Goal: Information Seeking & Learning: Compare options

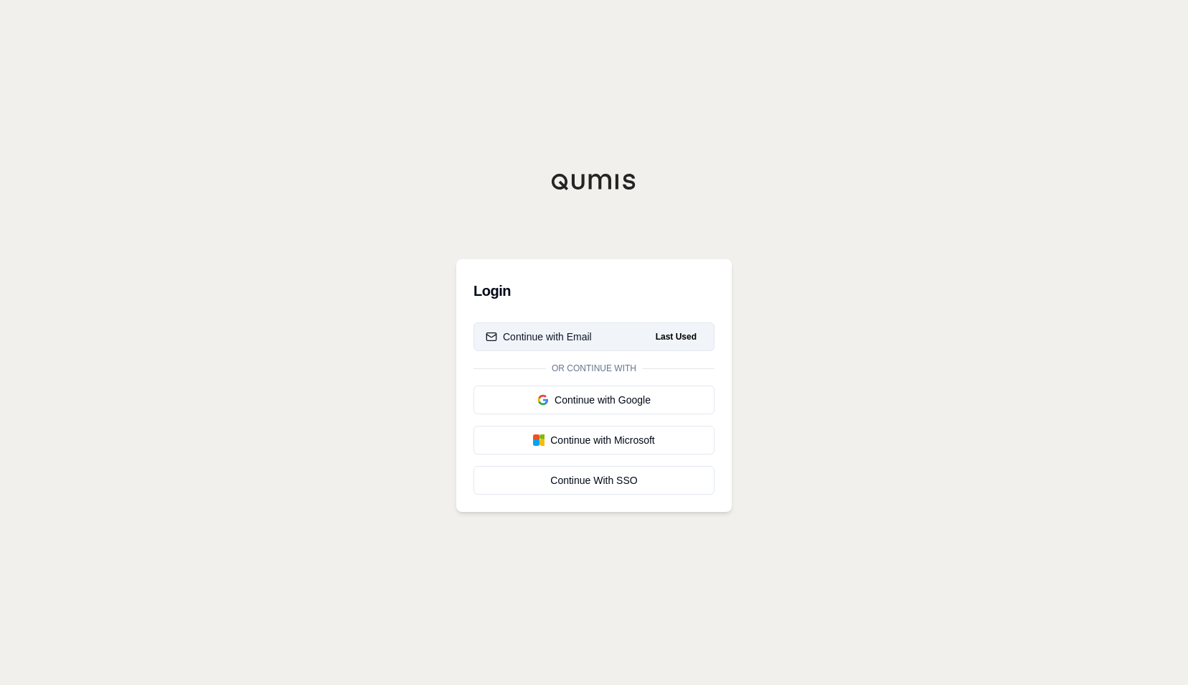
click at [573, 337] on div "Continue with Email" at bounding box center [539, 336] width 106 height 14
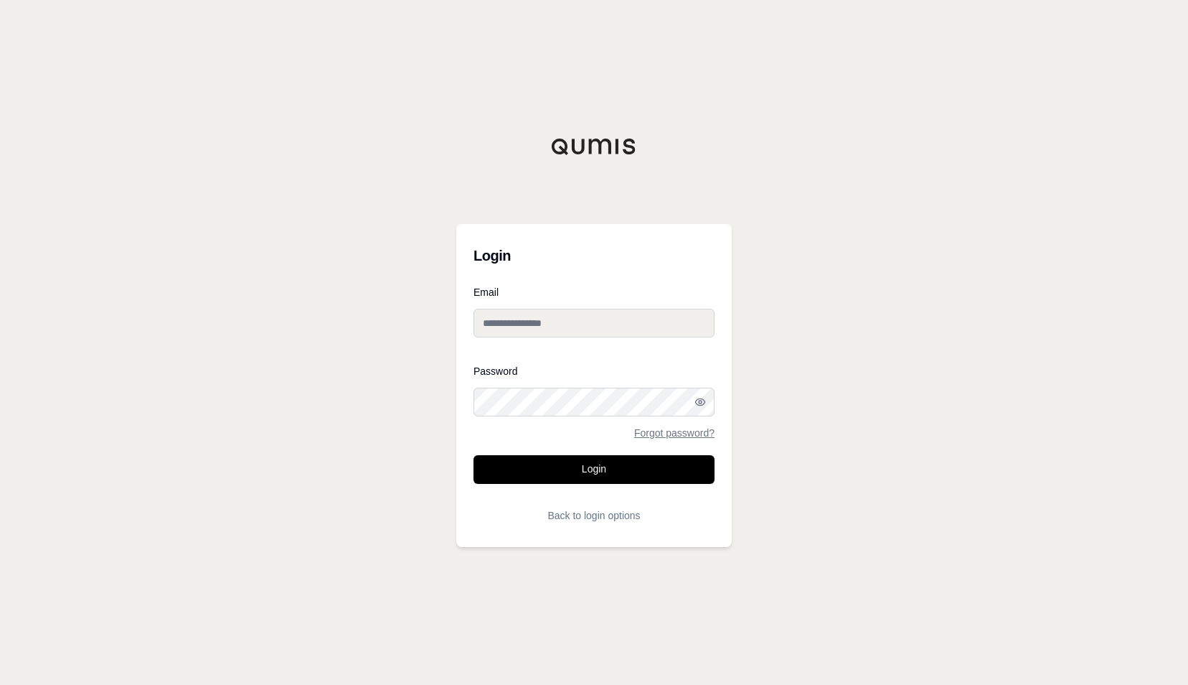
click at [497, 323] on input "Email" at bounding box center [594, 323] width 241 height 29
type input "**********"
click at [530, 384] on div "Password Forgot password?" at bounding box center [594, 402] width 241 height 72
click at [474, 455] on button "Login" at bounding box center [594, 469] width 241 height 29
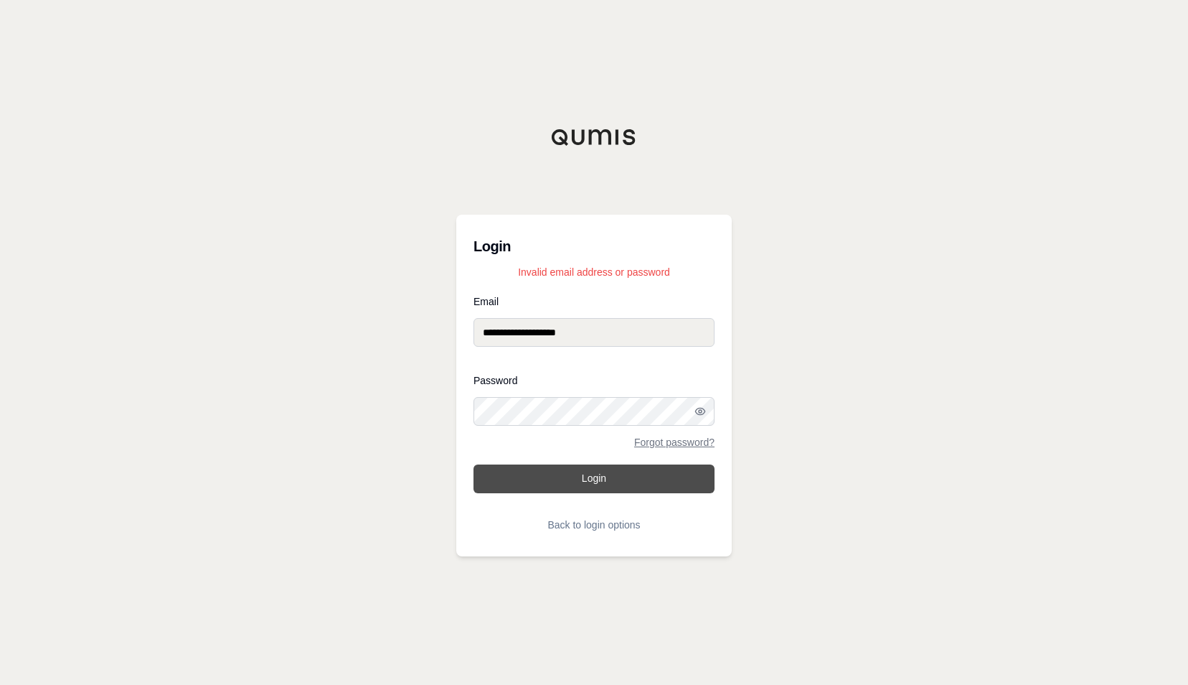
click at [604, 484] on button "Login" at bounding box center [594, 478] width 241 height 29
click at [614, 490] on button "Login" at bounding box center [594, 478] width 241 height 29
click at [551, 336] on input "**********" at bounding box center [594, 332] width 241 height 29
click at [474, 464] on button "Login" at bounding box center [594, 478] width 241 height 29
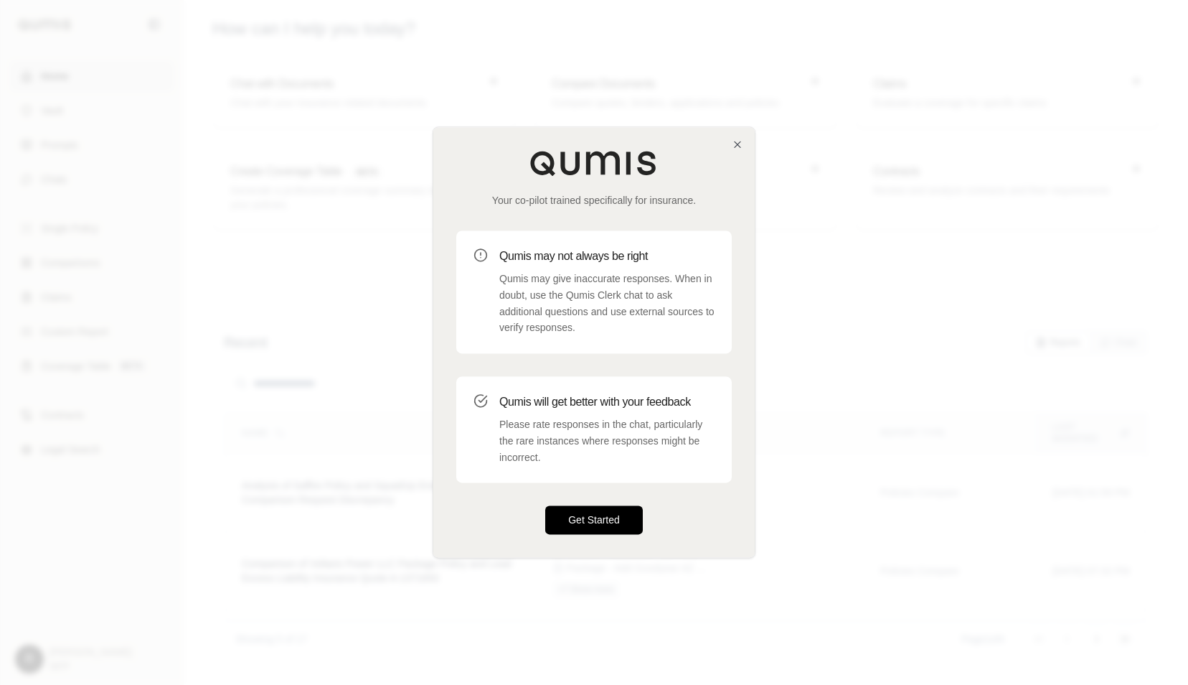
click at [593, 525] on button "Get Started" at bounding box center [594, 520] width 98 height 29
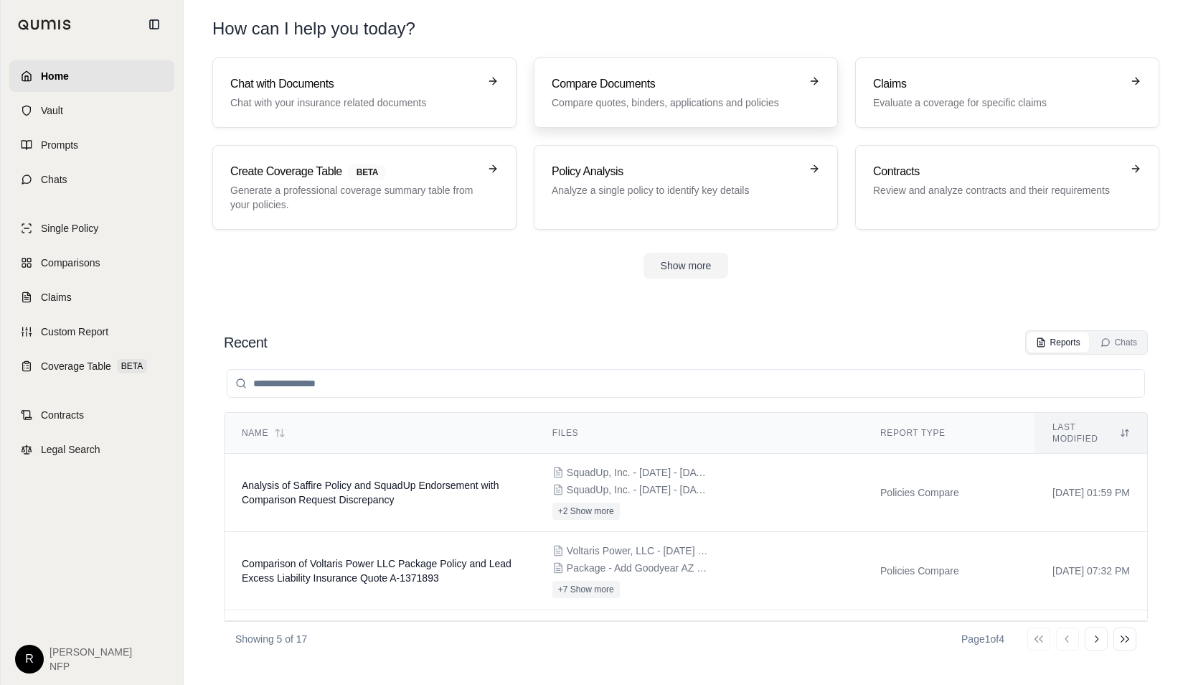
click at [652, 105] on p "Compare quotes, binders, applications and policies" at bounding box center [676, 102] width 248 height 14
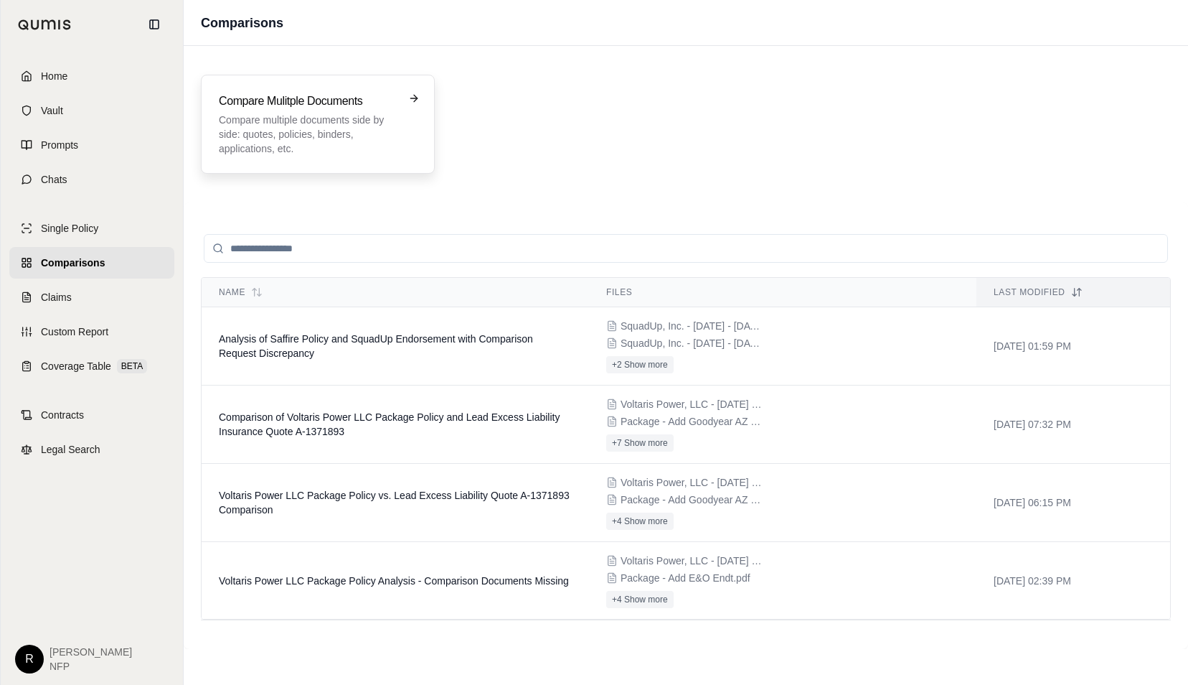
click at [291, 125] on p "Compare multiple documents side by side: quotes, policies, binders, application…" at bounding box center [308, 134] width 178 height 43
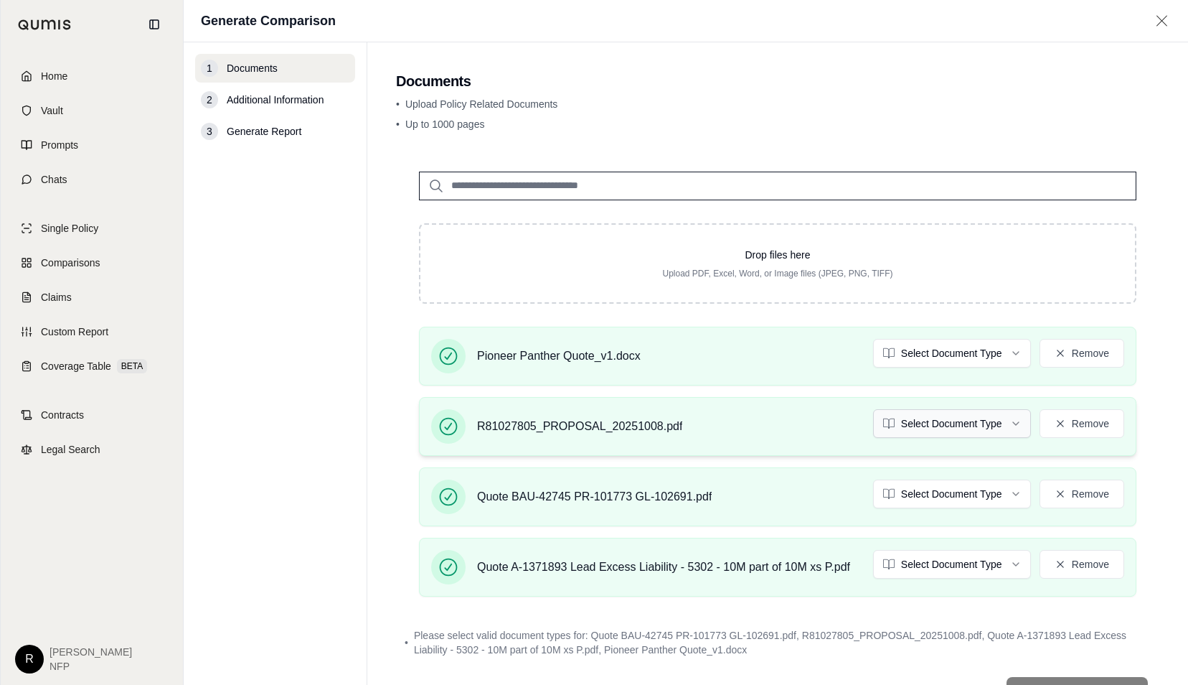
click at [921, 419] on html "Home Vault Prompts Chats Single Policy Comparisons Claims Custom Report Coverag…" at bounding box center [594, 342] width 1188 height 685
click at [941, 491] on html "Home Vault Prompts Chats Single Policy Comparisons Claims Custom Report Coverag…" at bounding box center [594, 342] width 1188 height 685
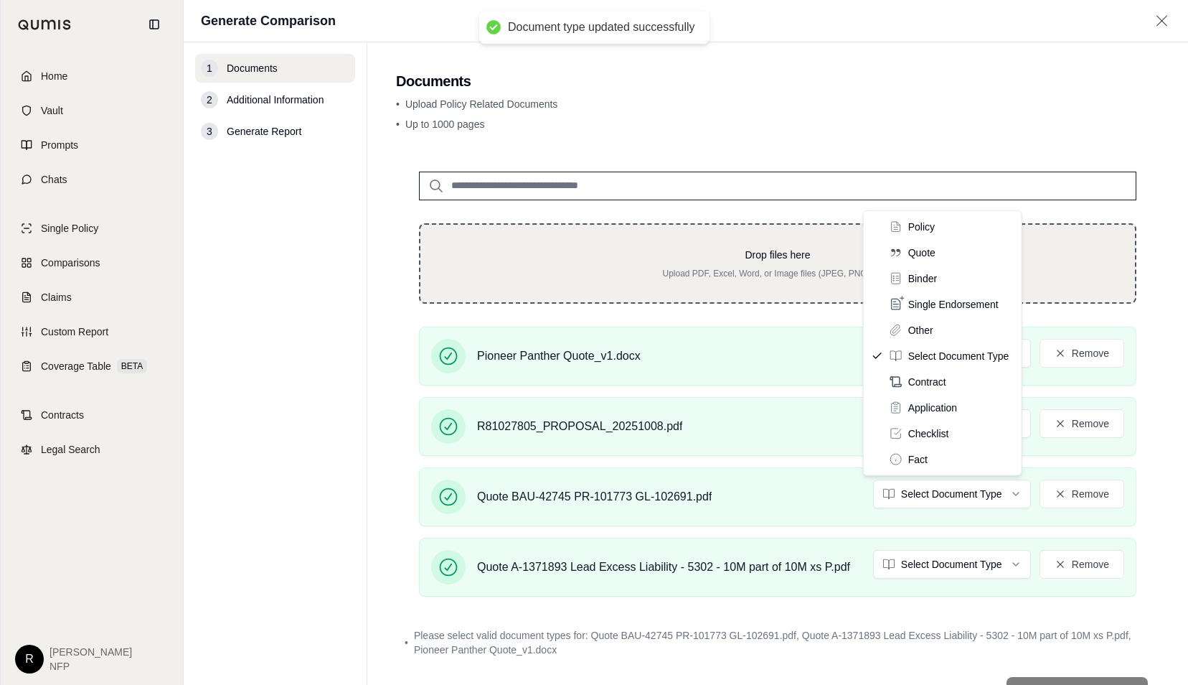
drag, startPoint x: 921, startPoint y: 251, endPoint x: 920, endPoint y: 278, distance: 27.3
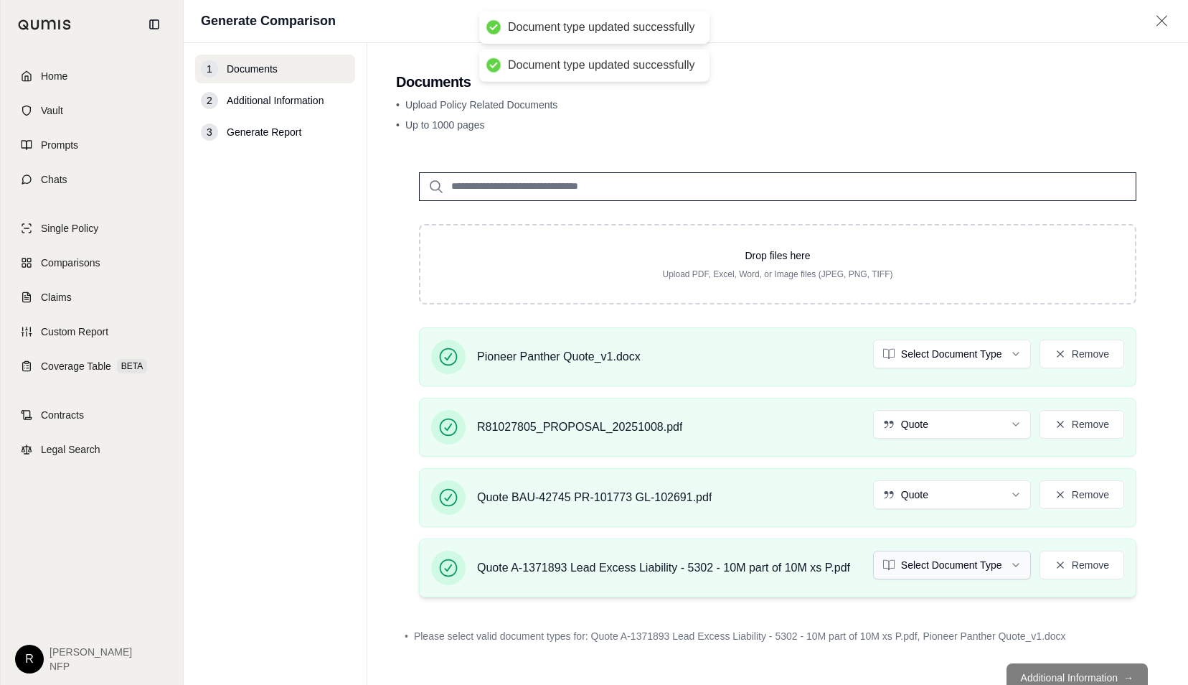
click at [906, 567] on html "Document type updated successfully Document type updated successfully Home Vaul…" at bounding box center [594, 342] width 1188 height 685
click at [892, 347] on html "Document type updated successfully Home Vault Prompts Chats Single Policy Compa…" at bounding box center [594, 342] width 1188 height 685
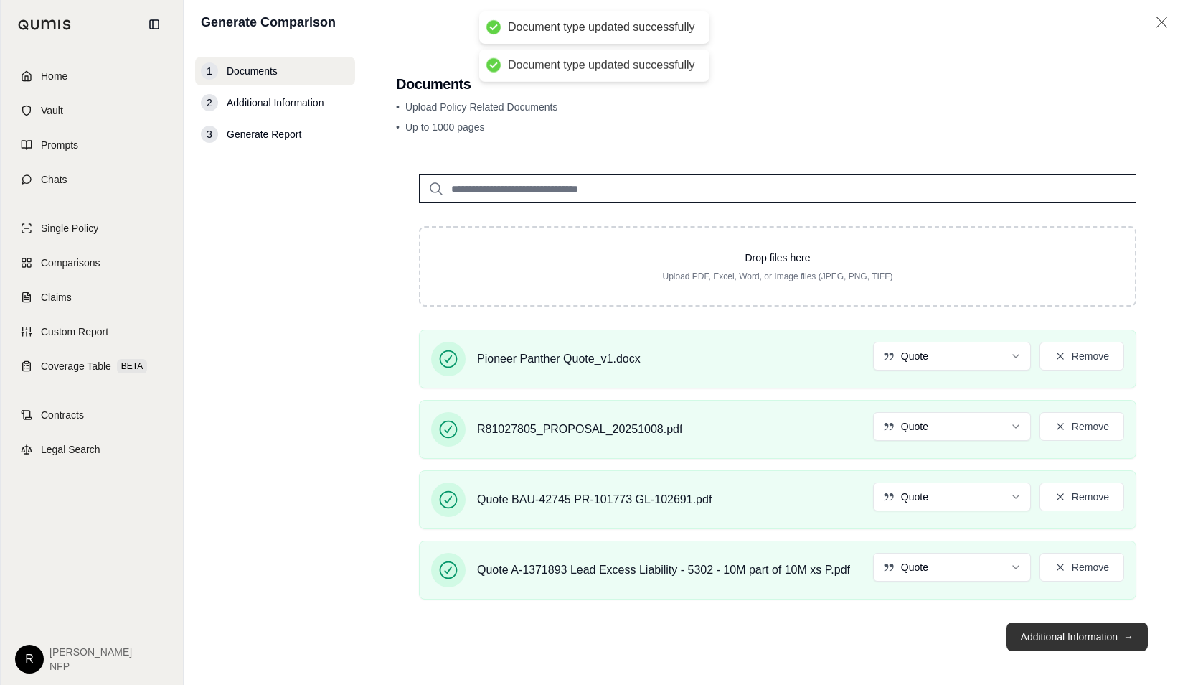
click at [1033, 636] on button "Additional Information →" at bounding box center [1077, 636] width 141 height 29
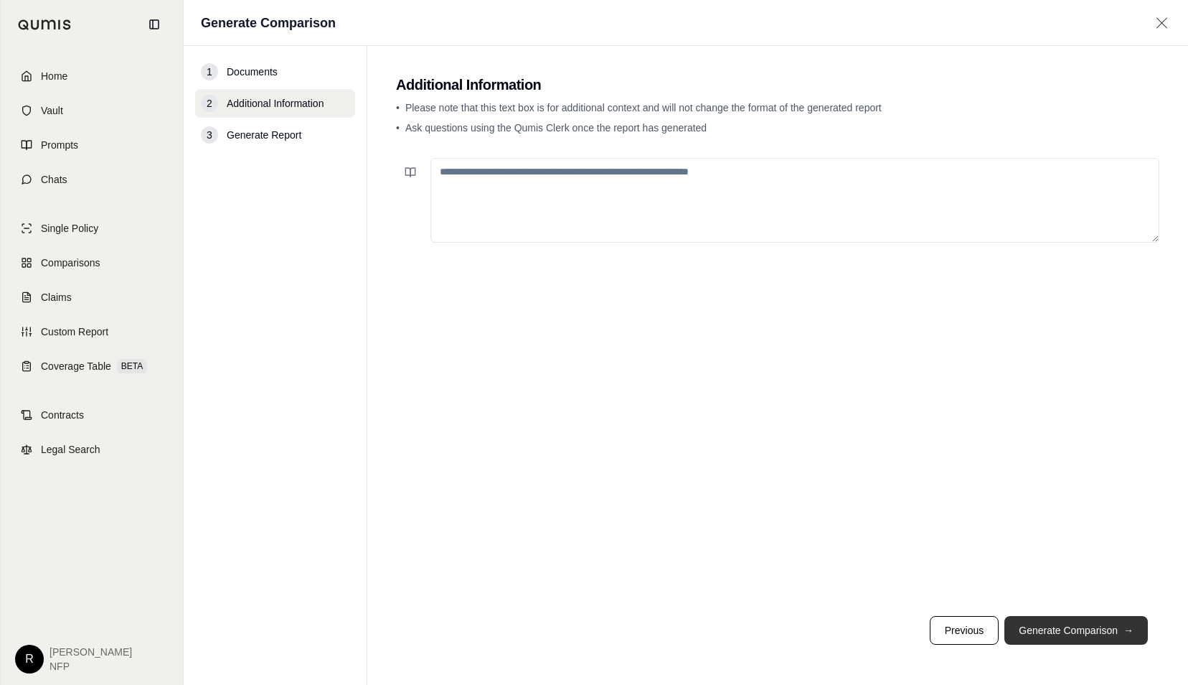
click at [1046, 621] on button "Generate Comparison →" at bounding box center [1077, 630] width 144 height 29
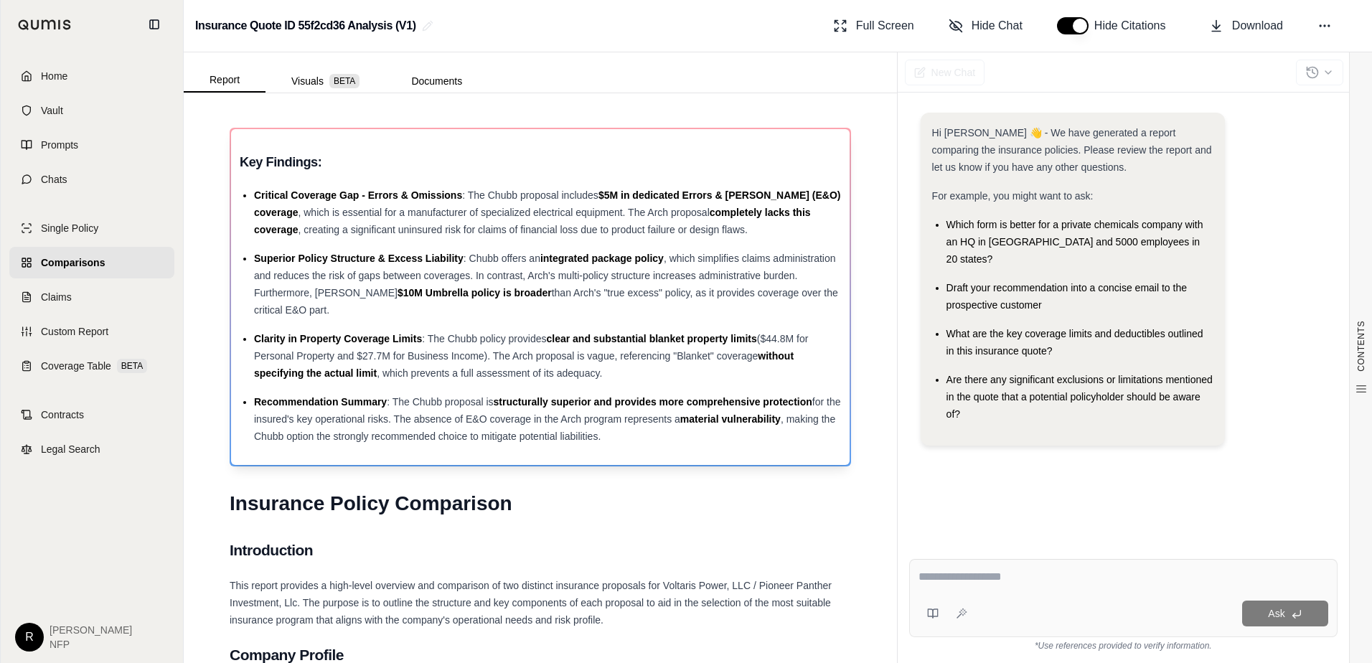
scroll to position [359, 0]
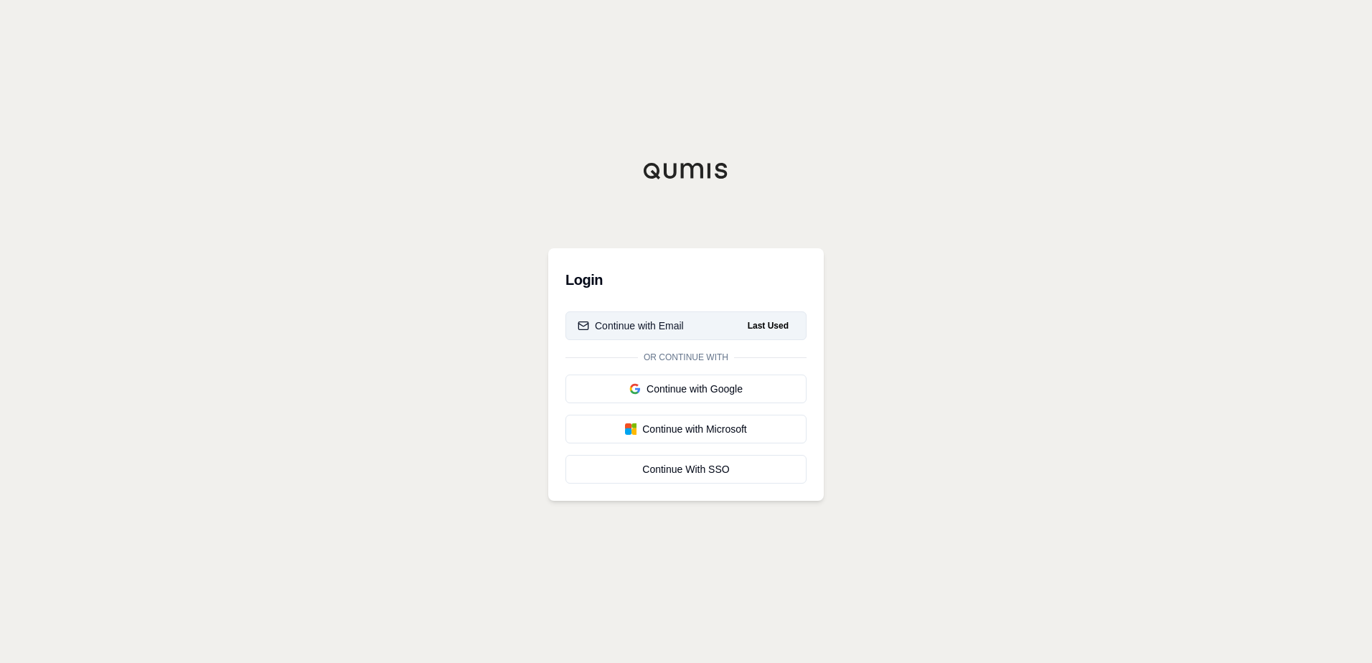
click at [615, 328] on div "Continue with Email" at bounding box center [631, 326] width 106 height 14
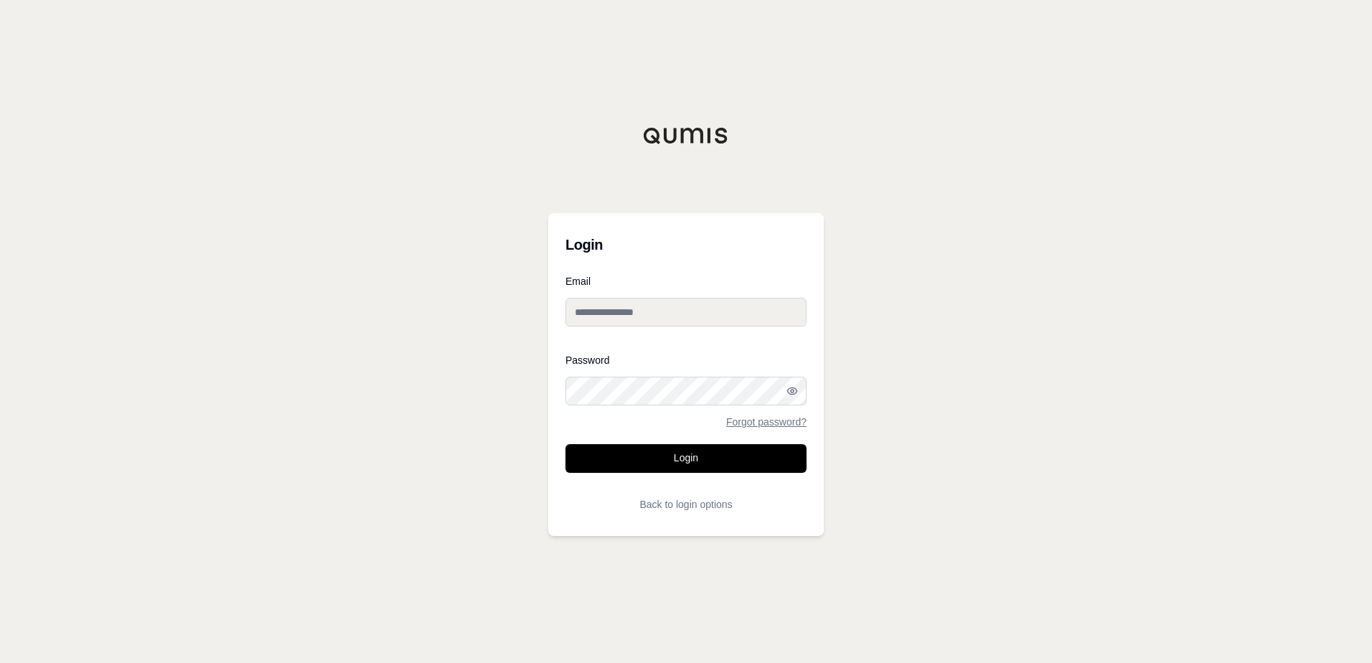
click at [616, 311] on input "Email" at bounding box center [685, 312] width 241 height 29
type input "**********"
click at [565, 444] on button "Login" at bounding box center [685, 458] width 241 height 29
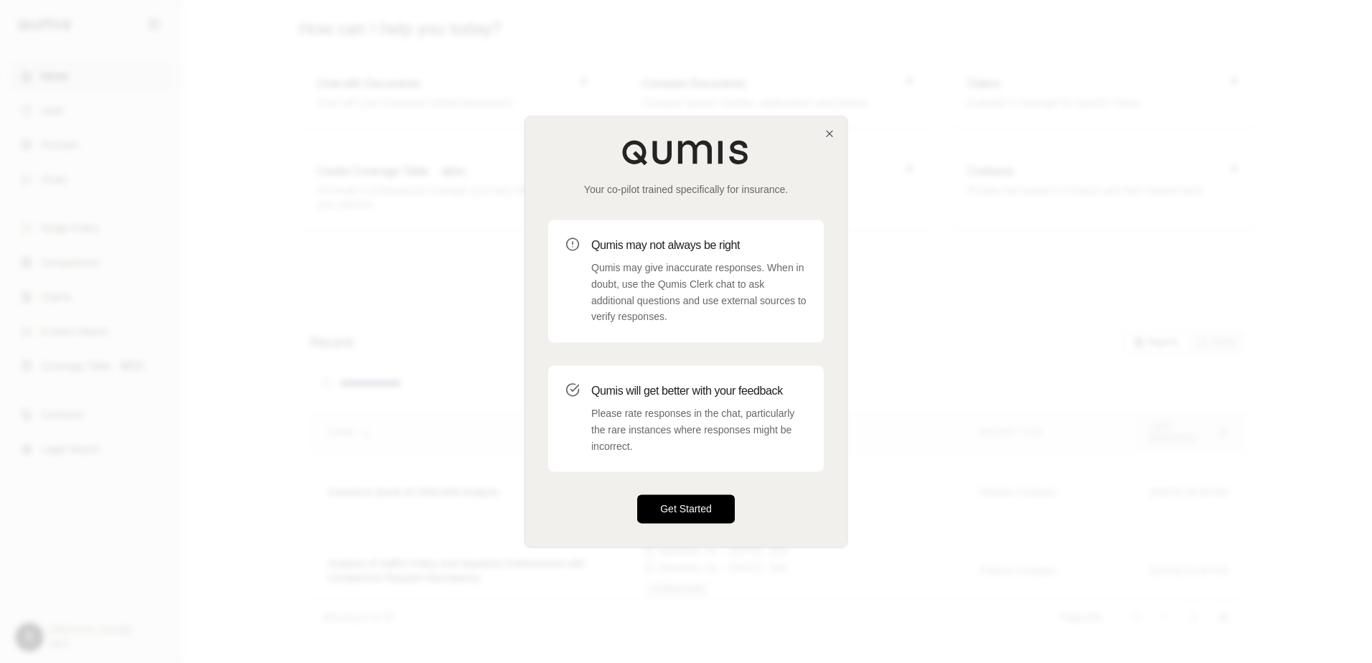
click at [689, 508] on button "Get Started" at bounding box center [686, 509] width 98 height 29
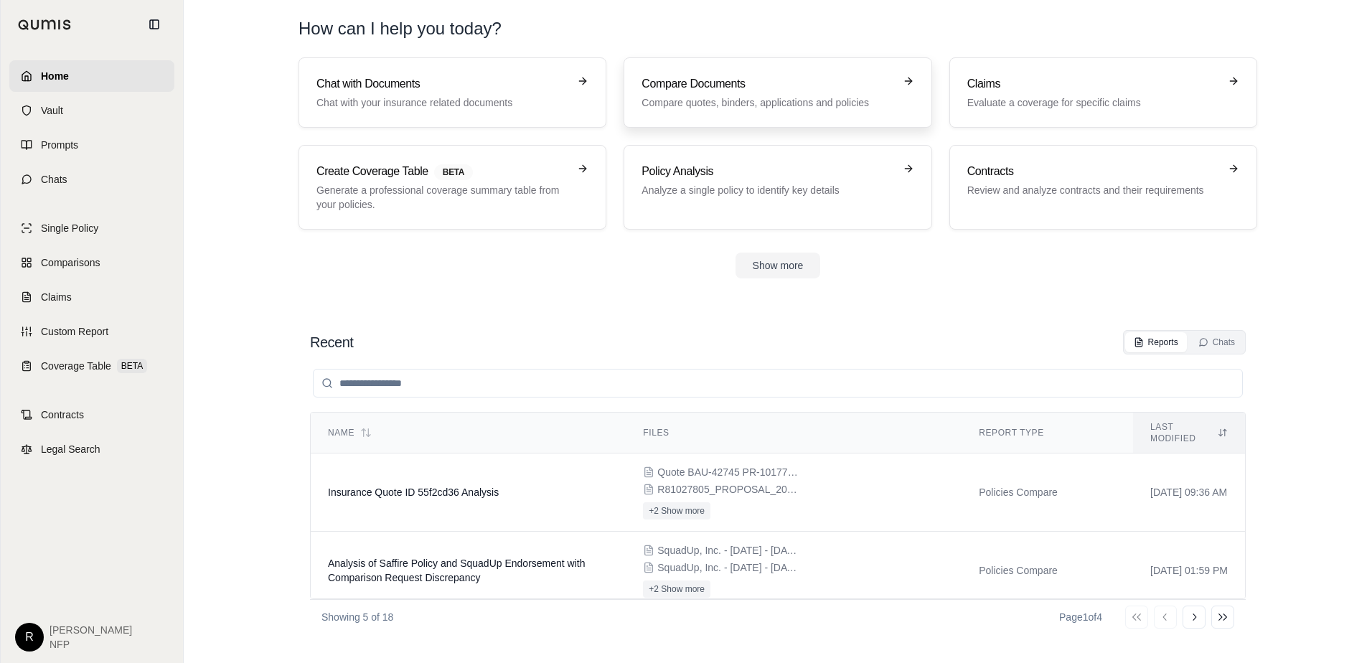
click at [910, 85] on icon at bounding box center [908, 80] width 11 height 11
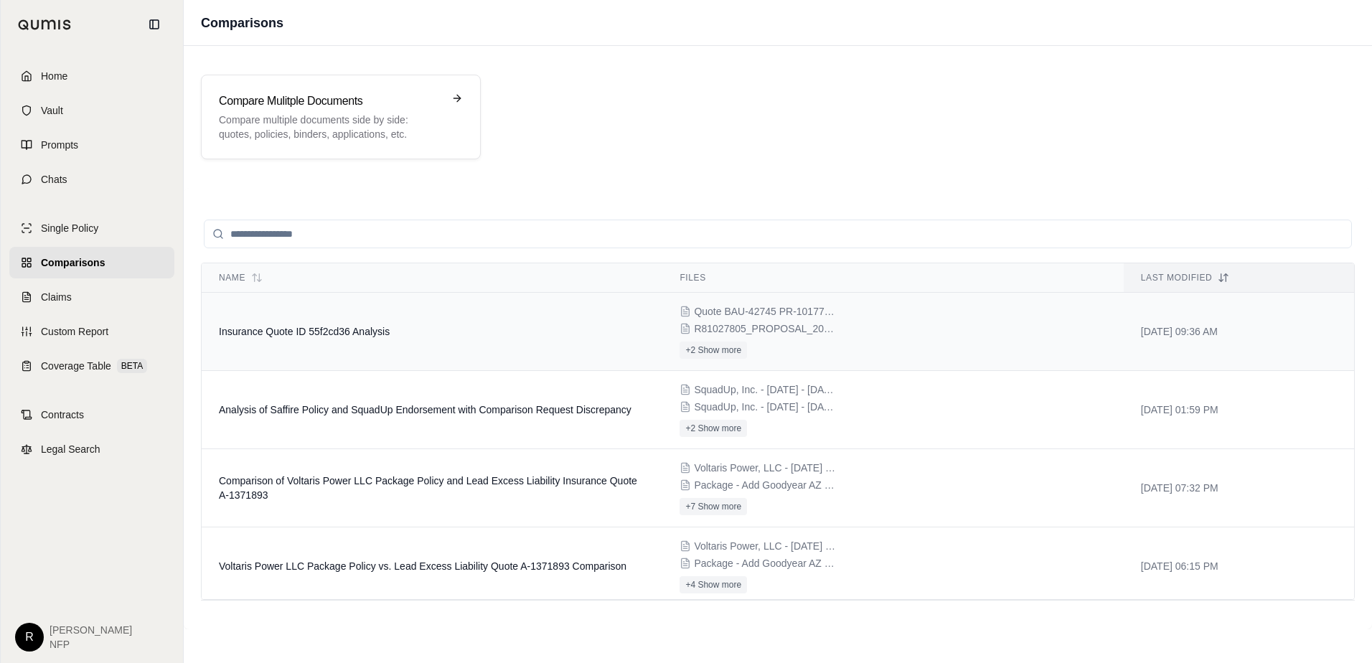
click at [530, 333] on td "Insurance Quote ID 55f2cd36 Analysis" at bounding box center [432, 332] width 461 height 78
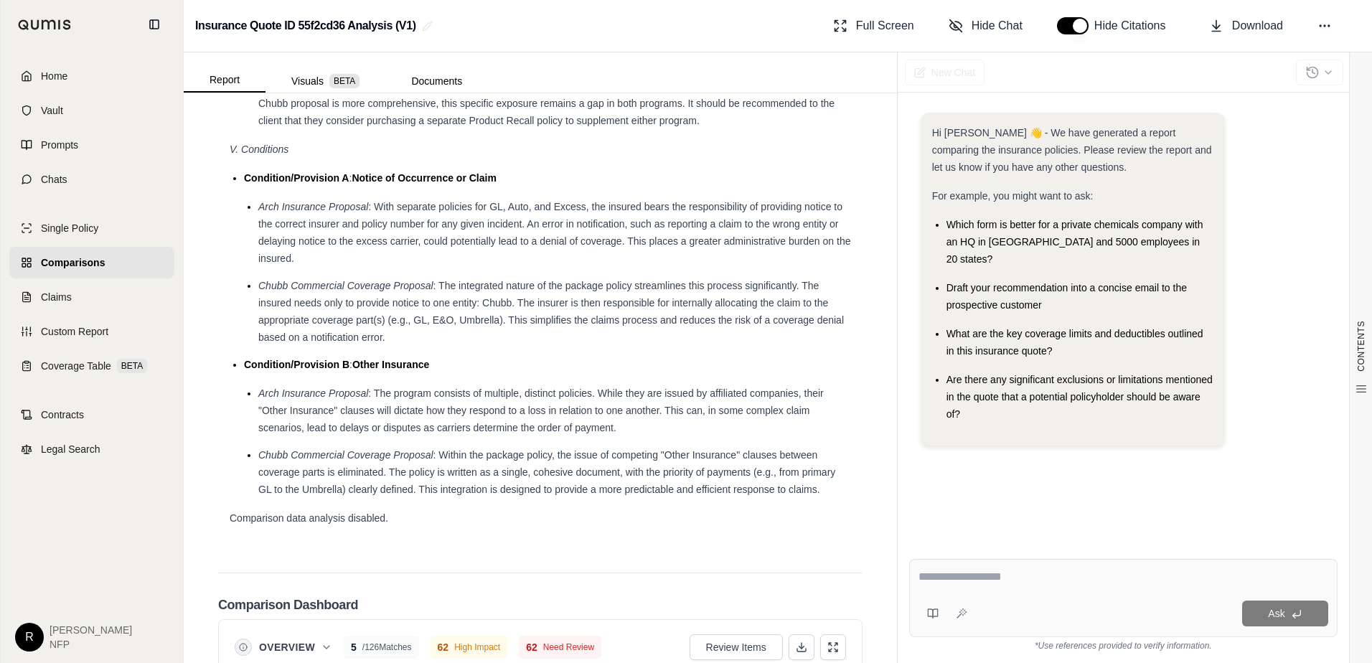
scroll to position [2799, 0]
